Goal: Task Accomplishment & Management: Use online tool/utility

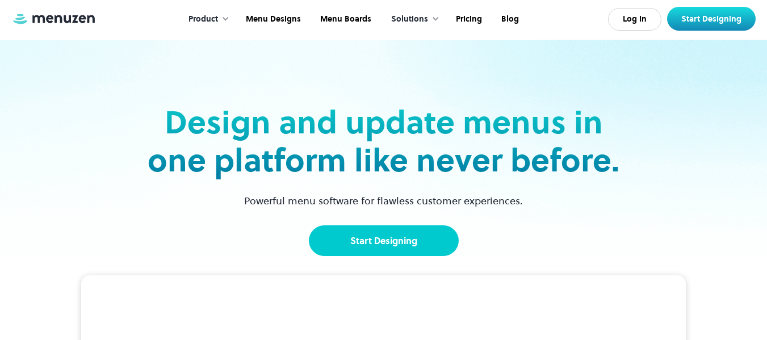
click at [393, 244] on link "Start Designing" at bounding box center [384, 241] width 150 height 31
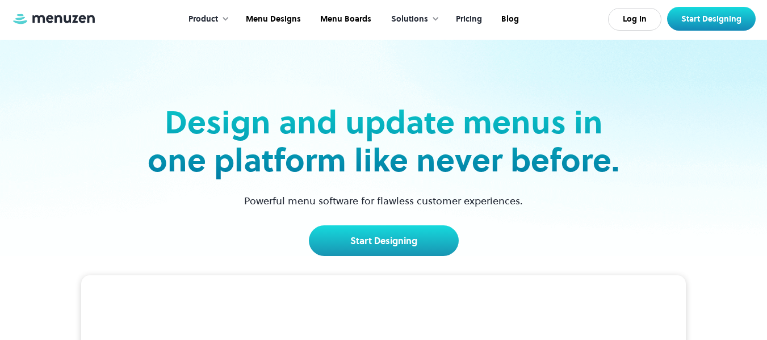
click at [472, 15] on link "Pricing" at bounding box center [467, 19] width 45 height 35
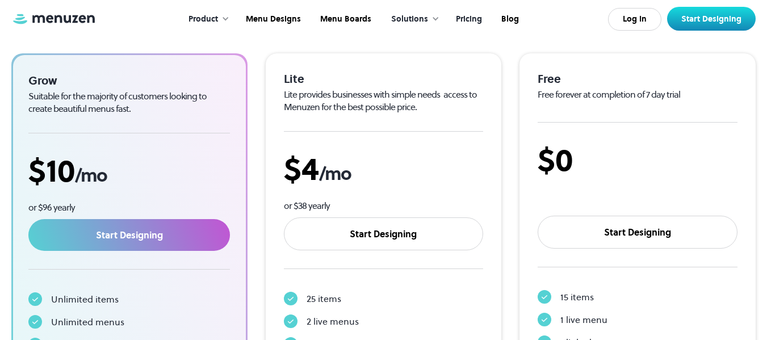
scroll to position [200, 0]
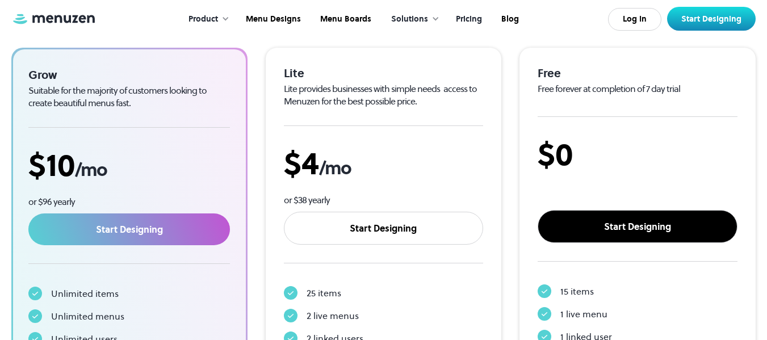
click at [623, 228] on link "Start Designing" at bounding box center [638, 226] width 200 height 33
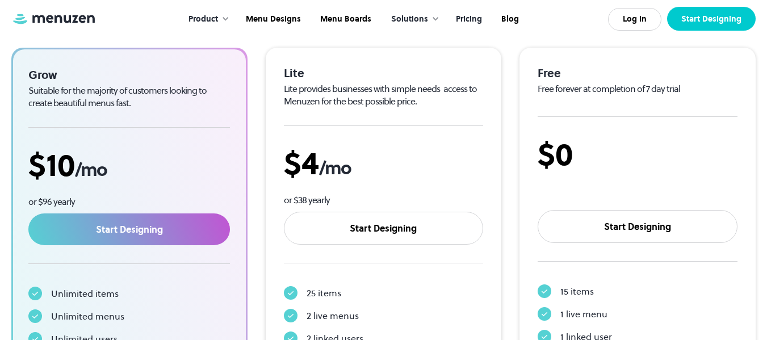
click at [706, 20] on link "Start Designing" at bounding box center [711, 19] width 89 height 24
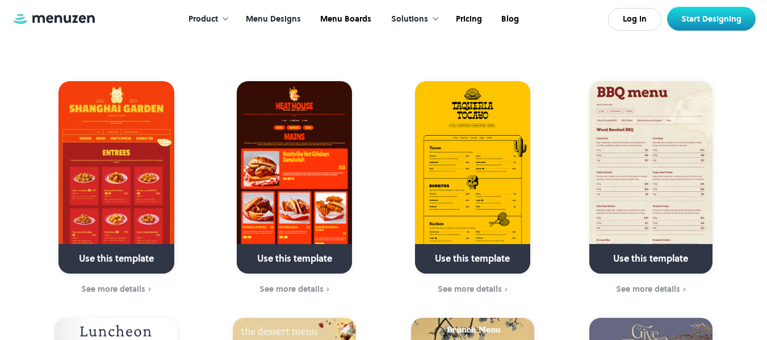
scroll to position [265, 0]
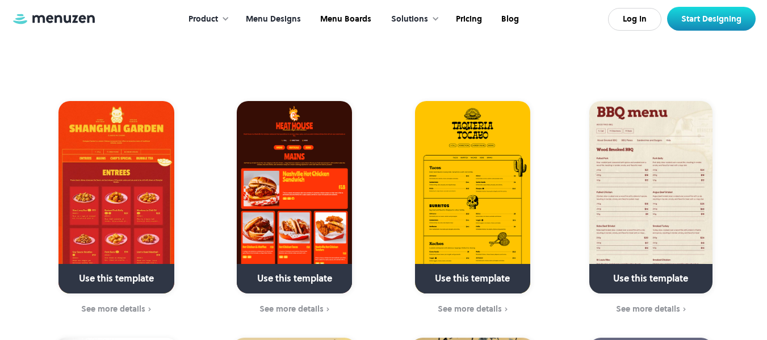
click at [127, 269] on link at bounding box center [117, 283] width 164 height 29
